Goal: Use online tool/utility: Utilize a website feature to perform a specific function

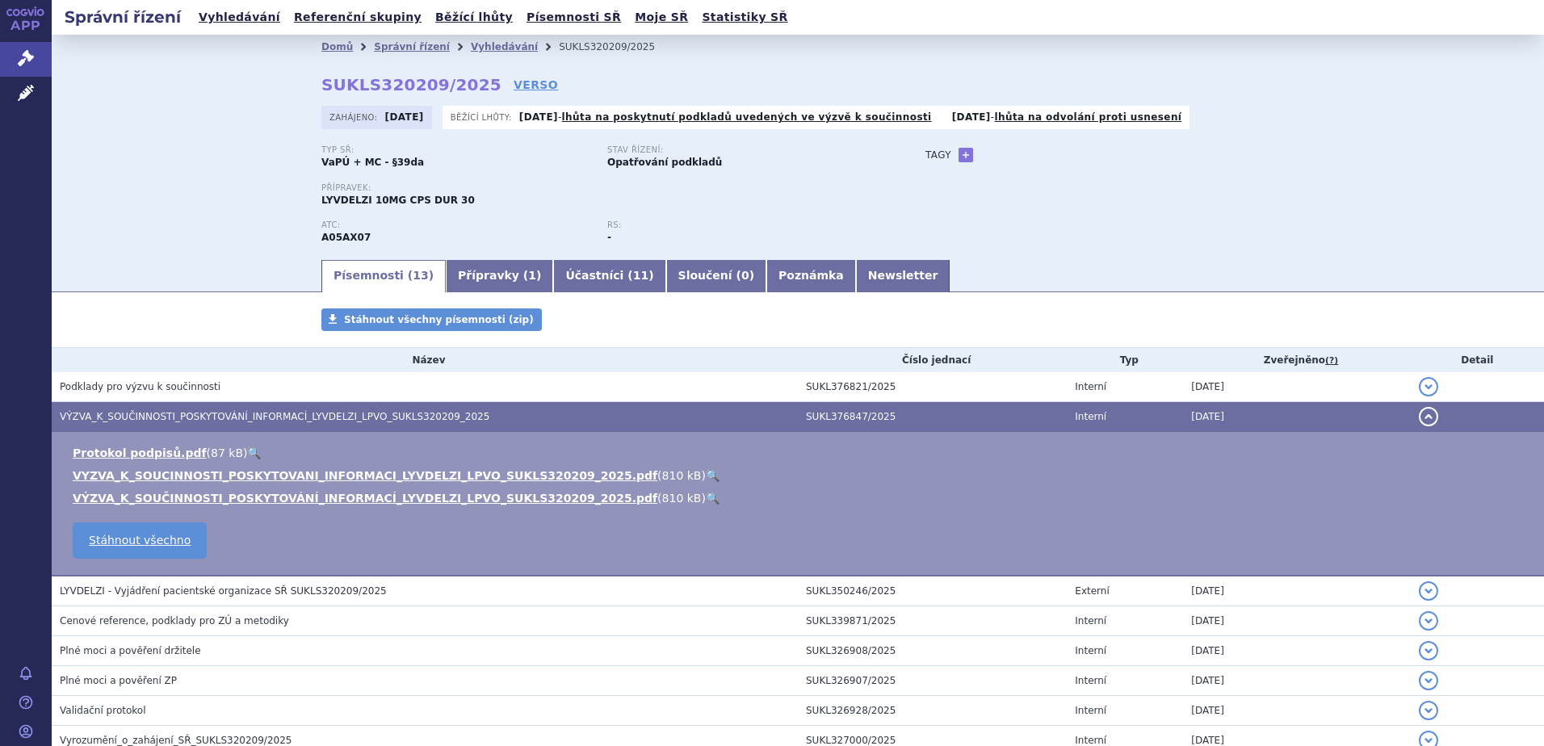
click at [117, 191] on div "Domů Správní řízení Vyhledávání SUKLS320209/2025 SUKLS320209/2025 VERSO Zahájen…" at bounding box center [798, 146] width 1493 height 223
click at [99, 94] on span "Léčivé přípravky" at bounding box center [116, 94] width 128 height 34
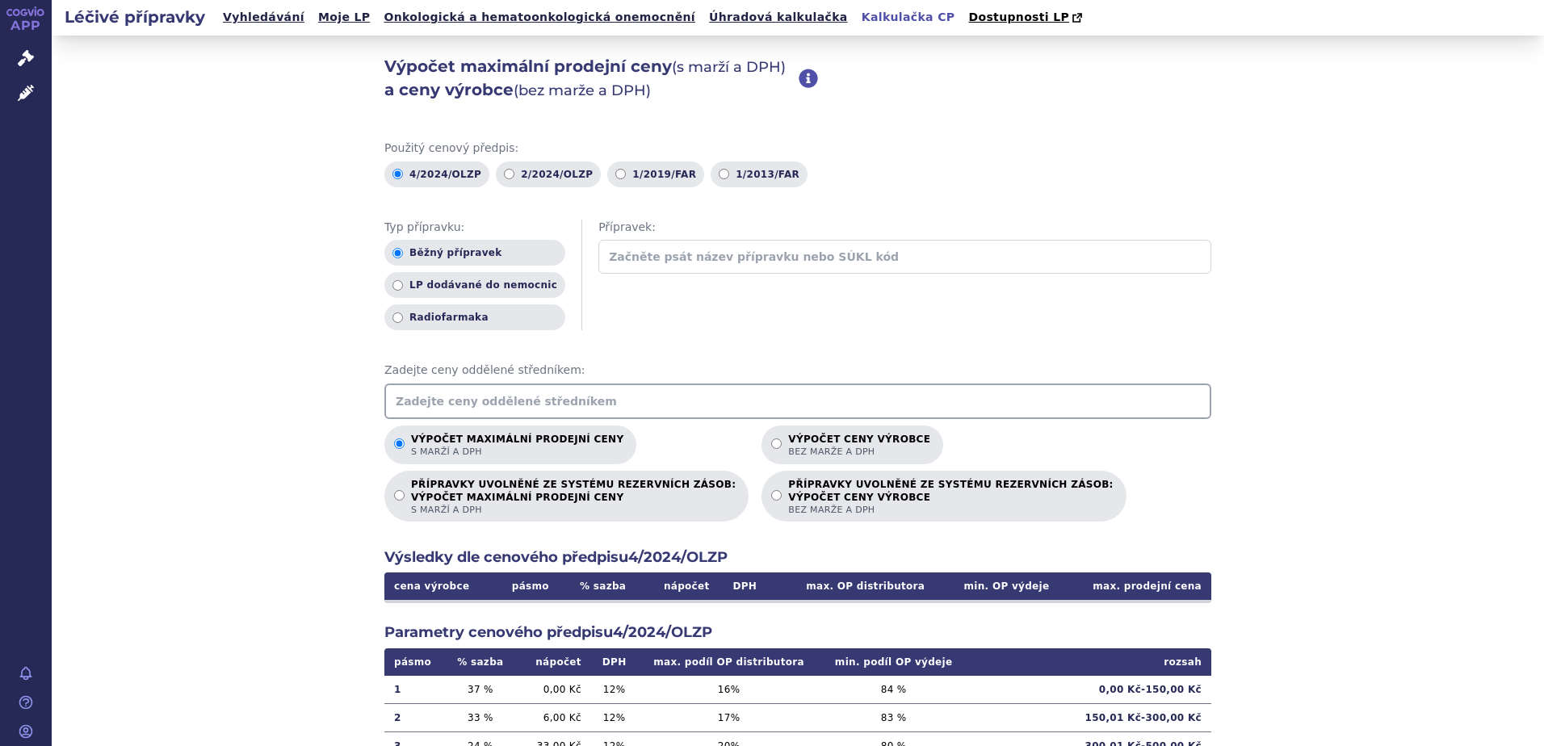
click at [559, 403] on input "text" at bounding box center [797, 402] width 827 height 36
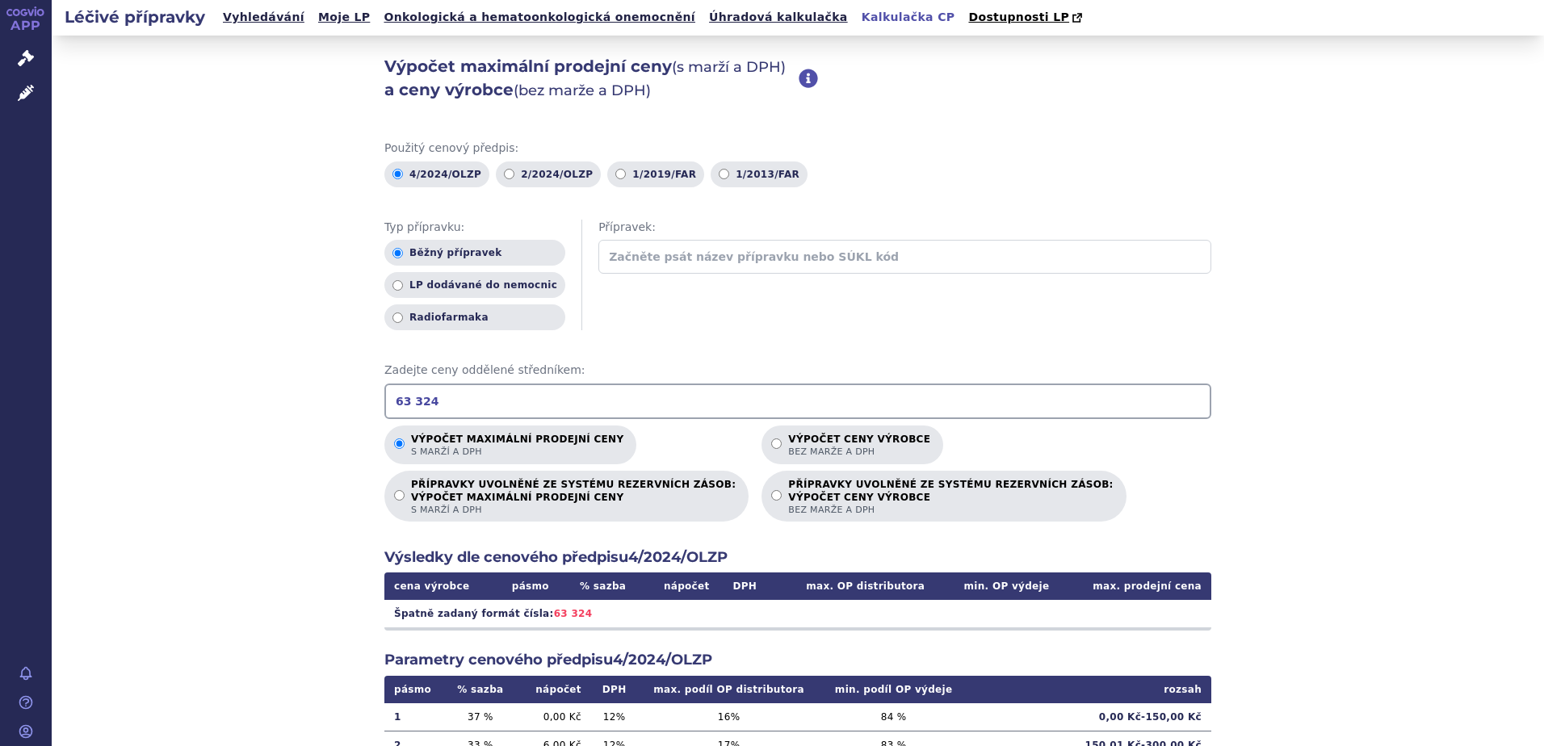
click at [406, 405] on input "63 324" at bounding box center [797, 402] width 827 height 36
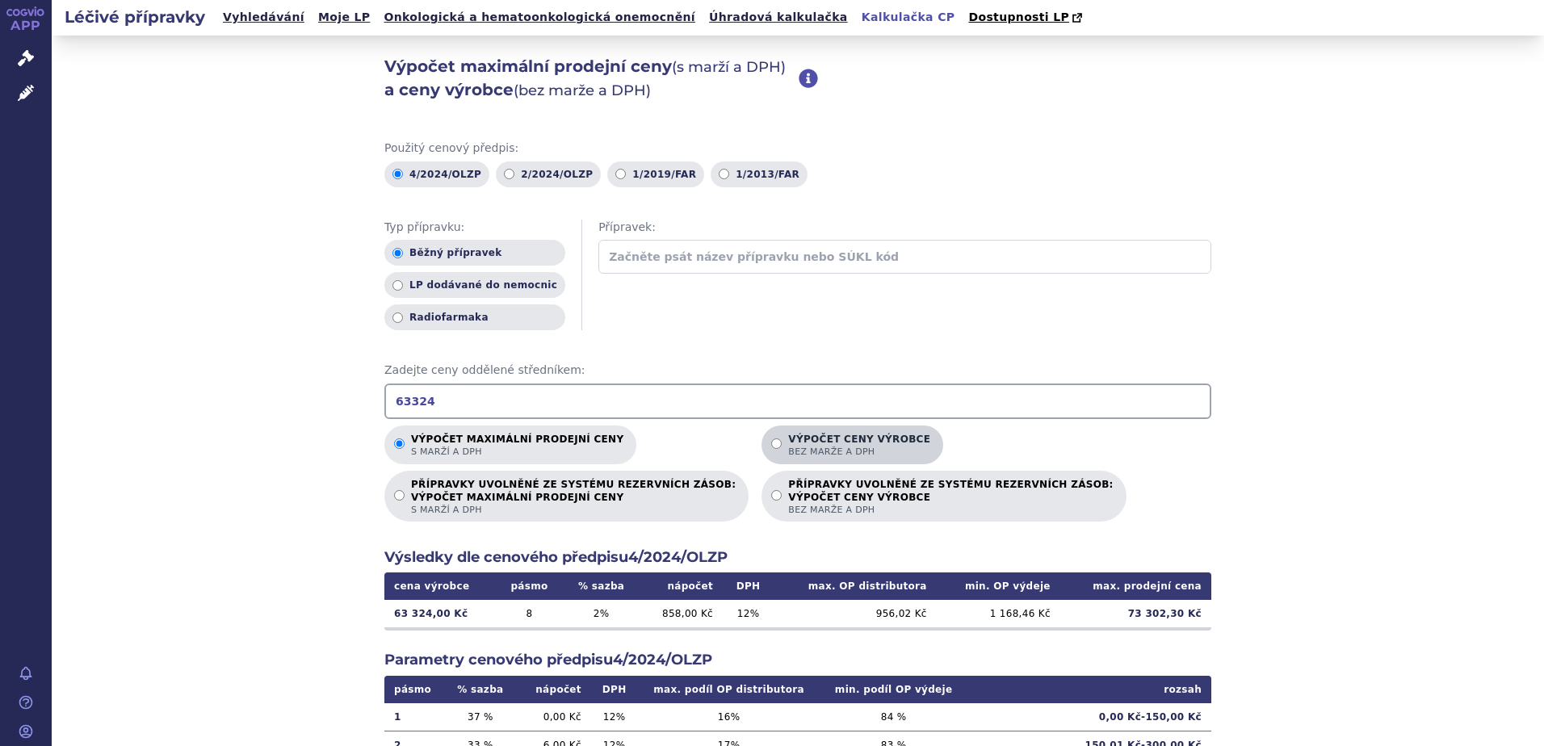
type input "63324"
click at [788, 441] on p "Výpočet ceny výrobce bez marže a DPH" at bounding box center [859, 446] width 142 height 24
click at [771, 441] on input "Výpočet ceny výrobce bez marže a DPH" at bounding box center [776, 444] width 11 height 11
radio input "true"
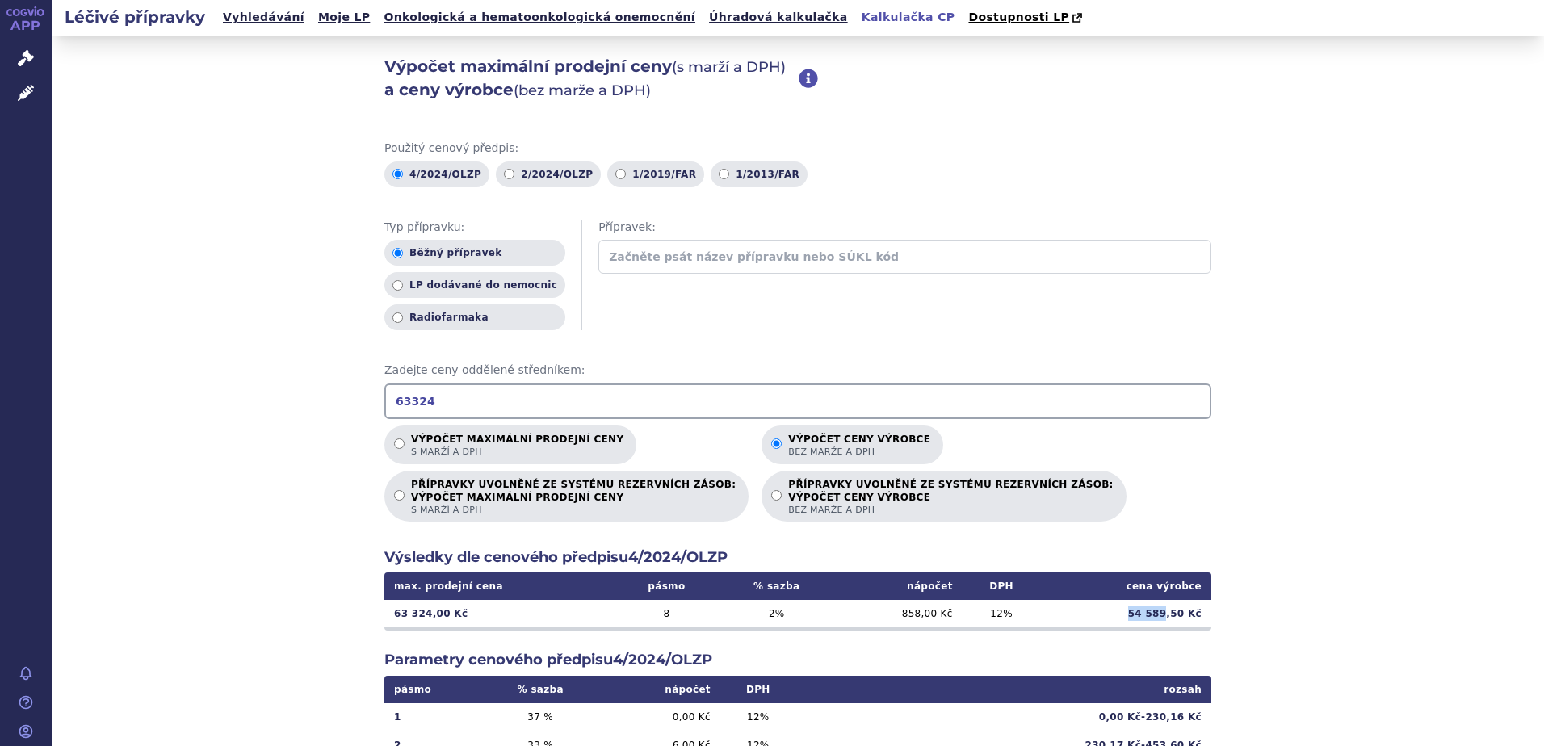
drag, startPoint x: 1135, startPoint y: 618, endPoint x: 1166, endPoint y: 615, distance: 31.6
click at [1166, 615] on td "54 589,50 Kč" at bounding box center [1125, 613] width 171 height 27
copy td "54 589"
drag, startPoint x: 462, startPoint y: 398, endPoint x: 260, endPoint y: 414, distance: 202.5
click at [260, 414] on div "Výpočet maximální prodejní ceny (s marží a DPH) a ceny výrobce (bez marže a DPH…" at bounding box center [798, 507] width 1493 height 943
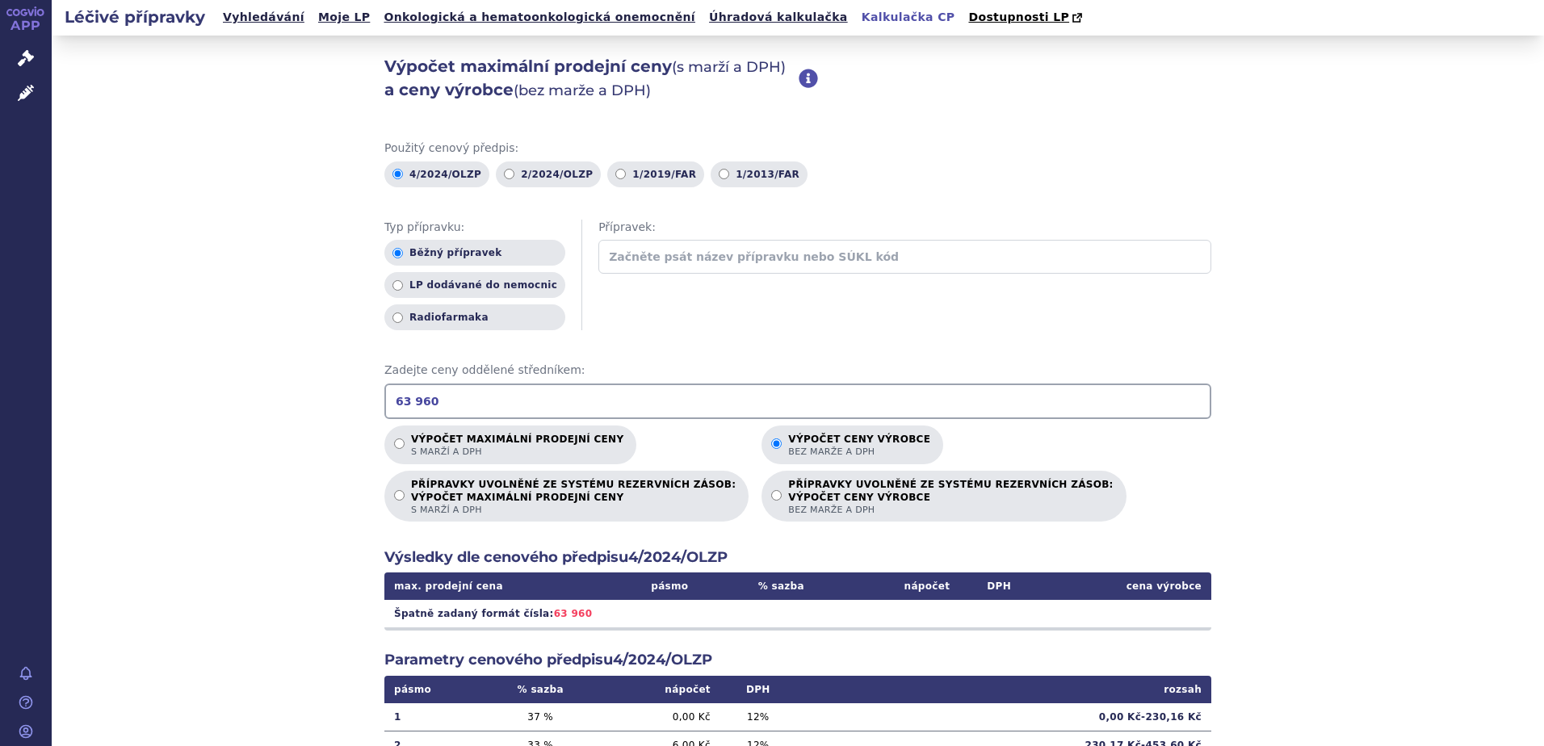
click at [406, 403] on input "63 960" at bounding box center [797, 402] width 827 height 36
click at [198, 421] on div "Výpočet maximální prodejní ceny (s marží a DPH) a ceny výrobce (bez marže a DPH…" at bounding box center [798, 507] width 1493 height 943
drag, startPoint x: 531, startPoint y: 393, endPoint x: 477, endPoint y: 401, distance: 54.7
click at [493, 401] on input "63960" at bounding box center [797, 402] width 827 height 36
drag, startPoint x: 477, startPoint y: 401, endPoint x: 363, endPoint y: 400, distance: 113.9
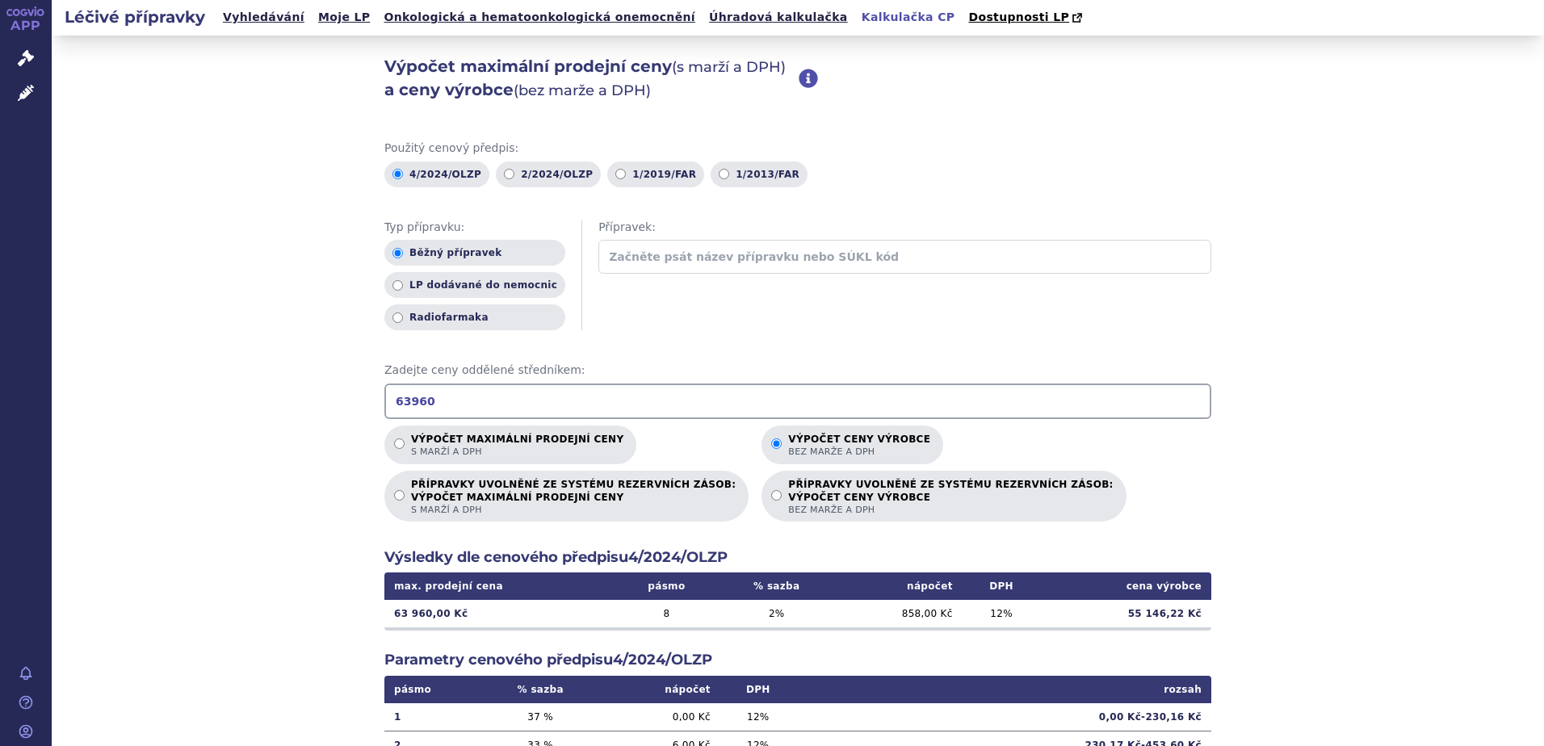
click at [363, 400] on div "Výpočet maximální prodejní ceny (s marží a DPH) a ceny výrobce (bez marže a DPH…" at bounding box center [798, 507] width 1493 height 943
click at [405, 399] on input "69 914" at bounding box center [797, 402] width 827 height 36
type input "69914"
click at [243, 396] on div "Výpočet maximální prodejní ceny (s marží a DPH) a ceny výrobce (bez marže a DPH…" at bounding box center [798, 507] width 1493 height 943
